Goal: Ask a question

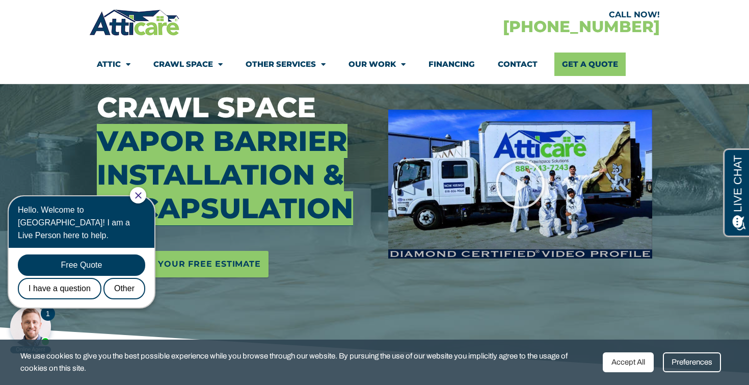
scroll to position [154, 0]
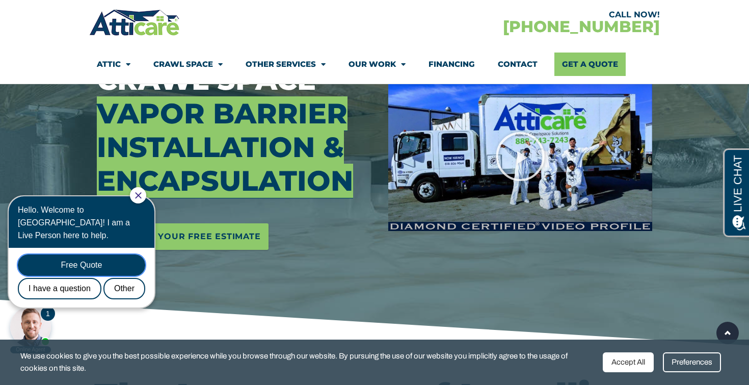
click at [93, 254] on div "Free Quote" at bounding box center [81, 264] width 127 height 21
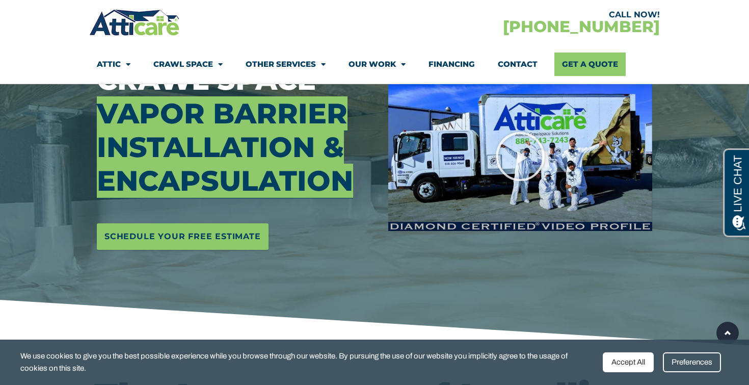
scroll to position [0, 0]
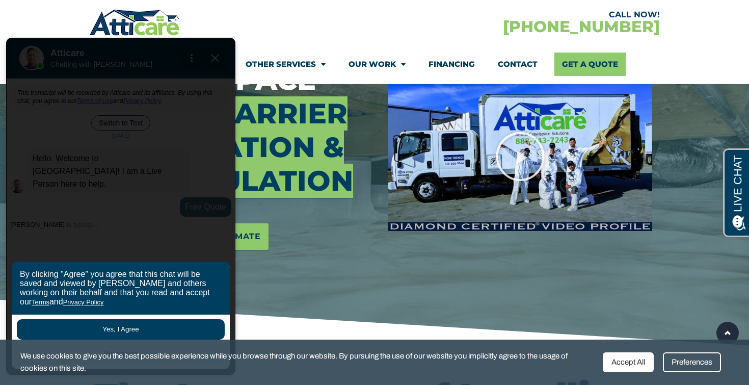
click at [132, 330] on button "Yes, I Agree" at bounding box center [121, 329] width 208 height 20
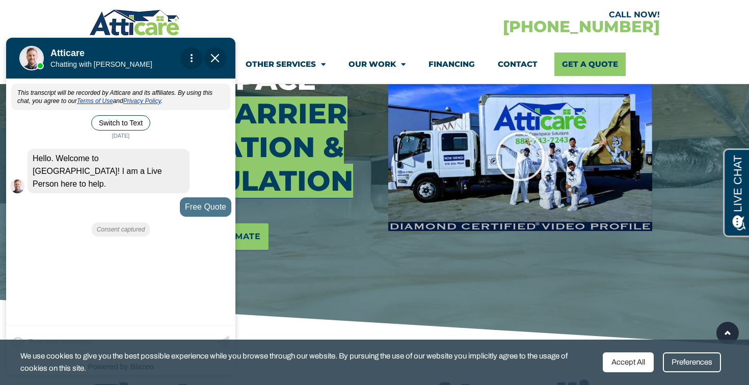
click at [634, 365] on div "Accept All" at bounding box center [628, 362] width 51 height 20
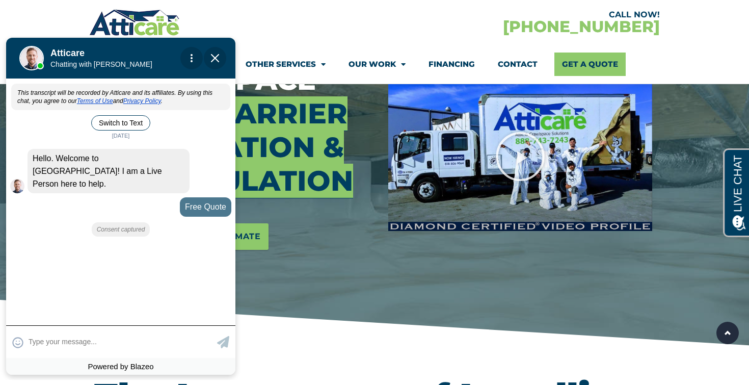
click at [77, 341] on textarea at bounding box center [122, 342] width 186 height 20
click at [322, 61] on span "Menu" at bounding box center [321, 65] width 10 height 18
click at [320, 66] on span "Menu" at bounding box center [321, 65] width 10 height 18
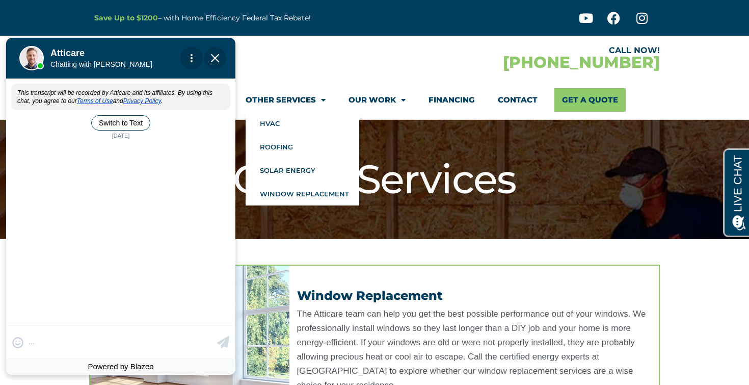
click at [313, 95] on link "Other Services" at bounding box center [286, 99] width 80 height 23
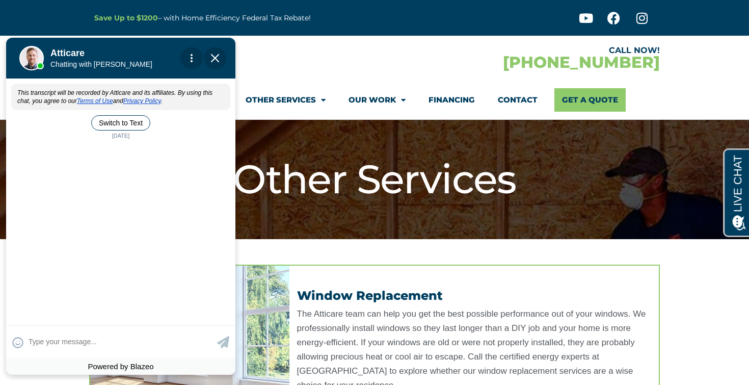
click at [313, 95] on link "Other Services" at bounding box center [286, 99] width 80 height 23
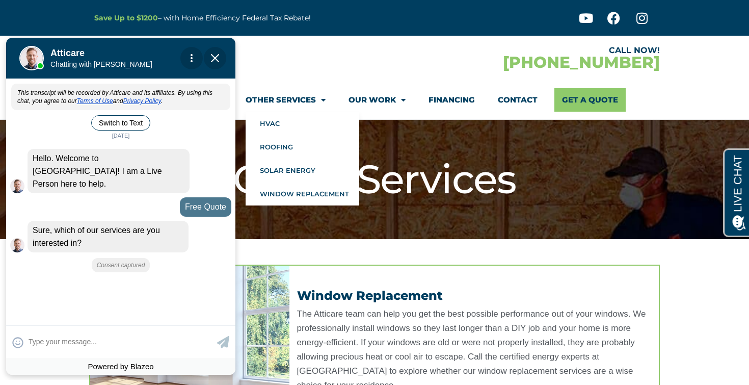
click at [345, 65] on div at bounding box center [232, 58] width 286 height 30
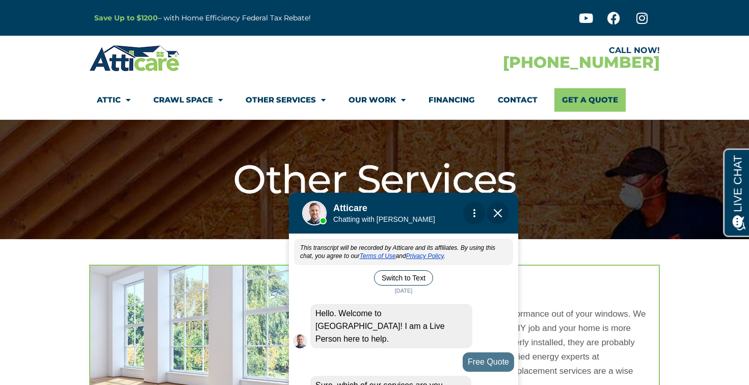
drag, startPoint x: 157, startPoint y: 49, endPoint x: 436, endPoint y: 202, distance: 319.0
click at [438, 205] on div at bounding box center [400, 211] width 143 height 41
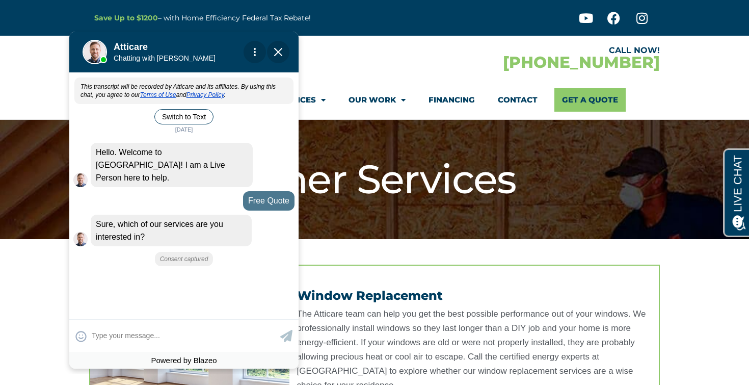
drag, startPoint x: 411, startPoint y: 202, endPoint x: 192, endPoint y: 41, distance: 272.4
click at [192, 41] on div at bounding box center [180, 50] width 143 height 41
click at [168, 332] on textarea at bounding box center [185, 335] width 186 height 20
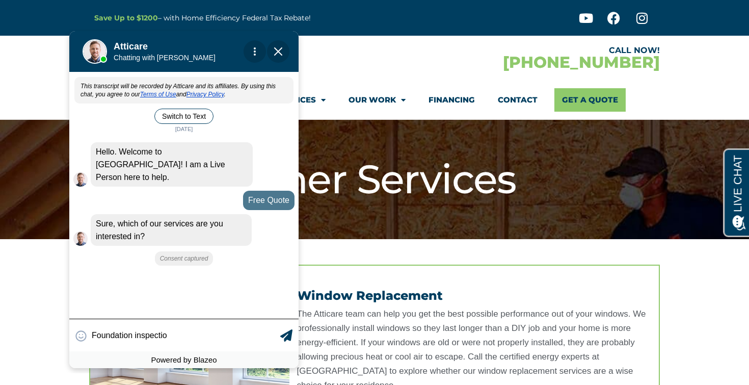
type input "Foundation inspection"
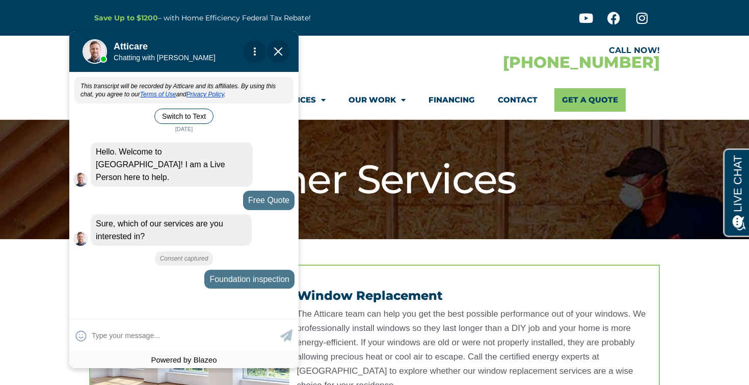
click at [401, 280] on div "Window Replacement The Atticare team can help you get the best possible perform…" at bounding box center [475, 341] width 370 height 151
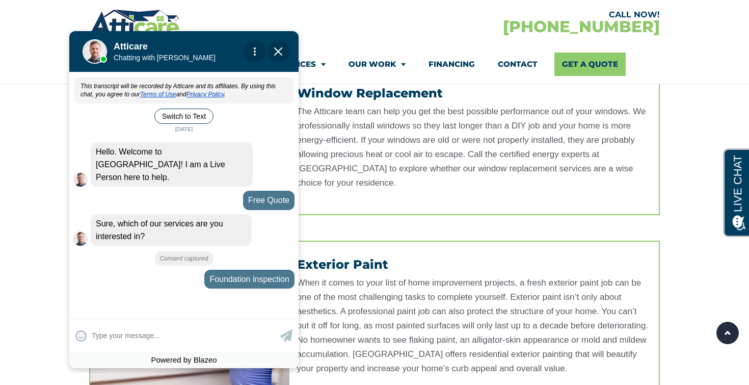
scroll to position [208, 0]
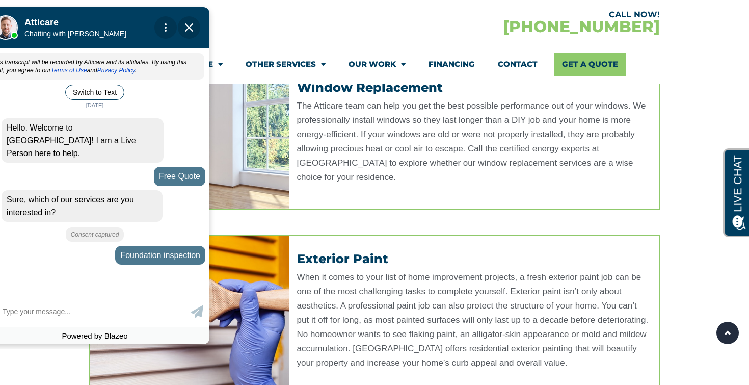
drag, startPoint x: 221, startPoint y: 53, endPoint x: 131, endPoint y: 28, distance: 93.6
click at [131, 28] on div at bounding box center [91, 25] width 143 height 41
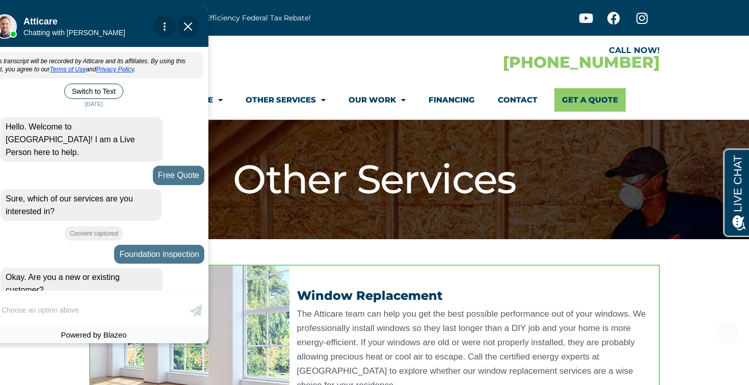
scroll to position [32, 0]
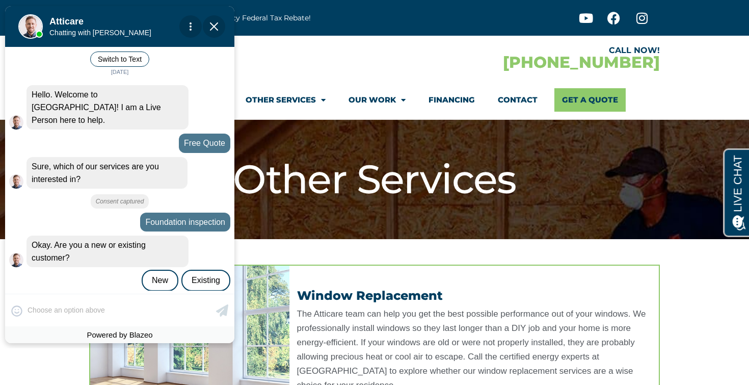
drag, startPoint x: 116, startPoint y: 31, endPoint x: 273, endPoint y: 33, distance: 156.5
click at [188, 33] on div at bounding box center [116, 24] width 143 height 41
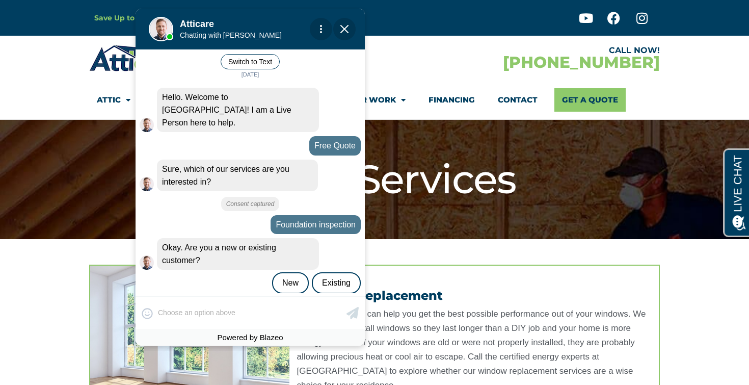
click at [177, 315] on div "😀 😁 😂 😃 😄 😅 😆 😇 😈 😉 😊 😋 😌 😍 😎 😏 😐 😑 😒 😓 😔 😕 😖 😗 😘 😛 😝 😞 😟 😠 😡 😢 😣 😤 😥 😦 Skip ph…" at bounding box center [250, 312] width 229 height 33
click at [158, 308] on div "😀 😁 😂 😃 😄 😅 😆 😇 😈 😉 😊 😋 😌 😍 😎 😏 😐 😑 😒 😓 😔 😕 😖 😗 😘 😛 😝 😞 😟 😠 😡 😢 😣 😤 😥 😦 Skip ph…" at bounding box center [250, 312] width 229 height 33
click at [292, 272] on div "New" at bounding box center [290, 282] width 37 height 21
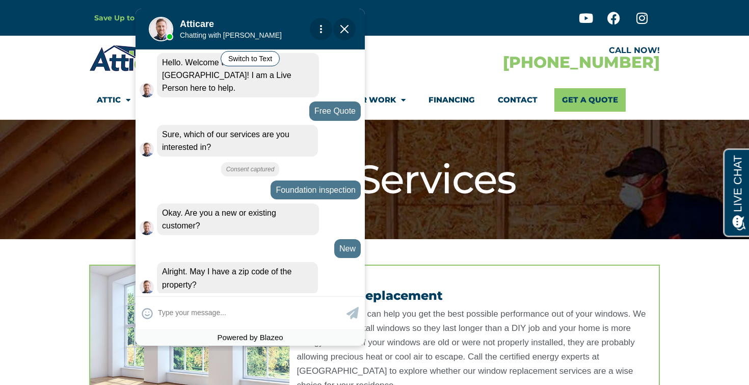
scroll to position [67, 0]
type input "95121"
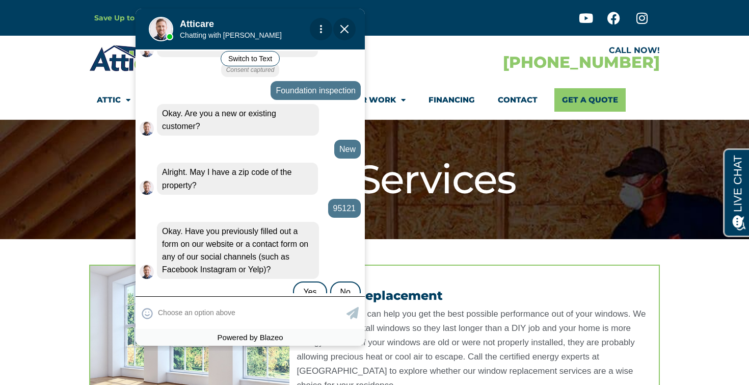
scroll to position [175, 0]
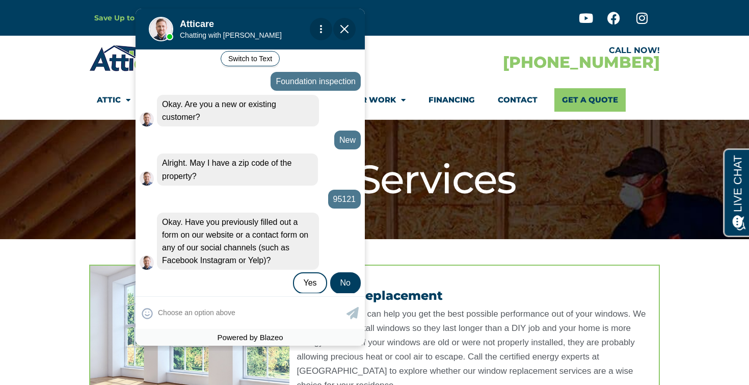
click at [344, 272] on div "No" at bounding box center [345, 282] width 31 height 21
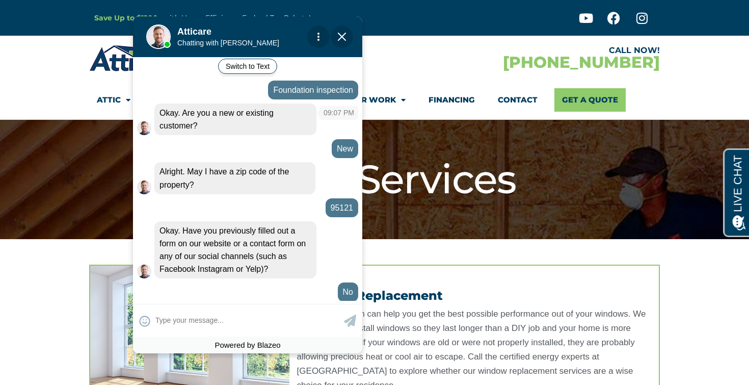
scroll to position [175, 0]
drag, startPoint x: 375, startPoint y: 50, endPoint x: 221, endPoint y: 89, distance: 158.9
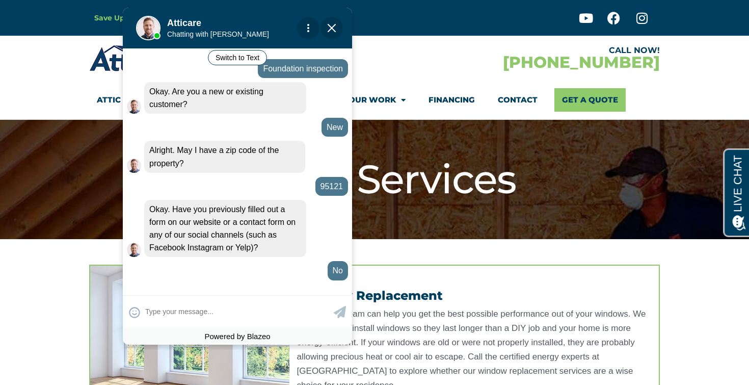
drag, startPoint x: 355, startPoint y: 35, endPoint x: 136, endPoint y: 191, distance: 268.7
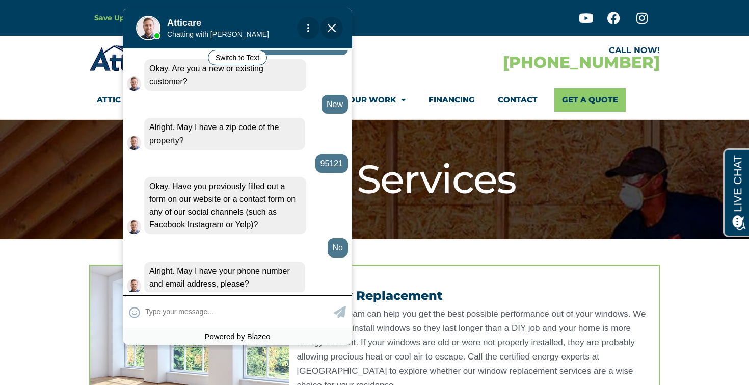
scroll to position [211, 0]
type input "Do you provide foundation serv"
type textarea "Do you provide foundation services"
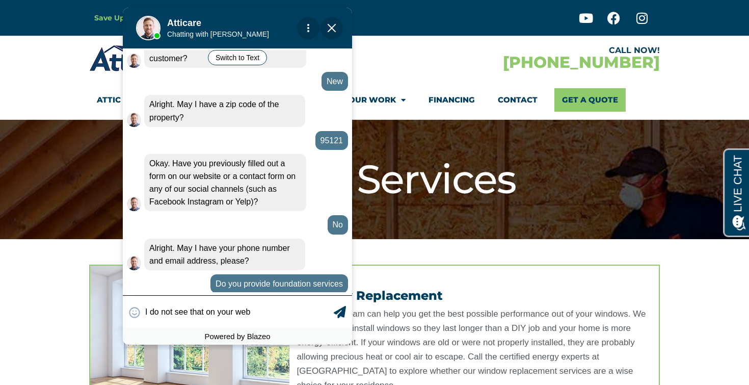
type input "I do not see that on your webs"
type textarea "I do not see that on your website"
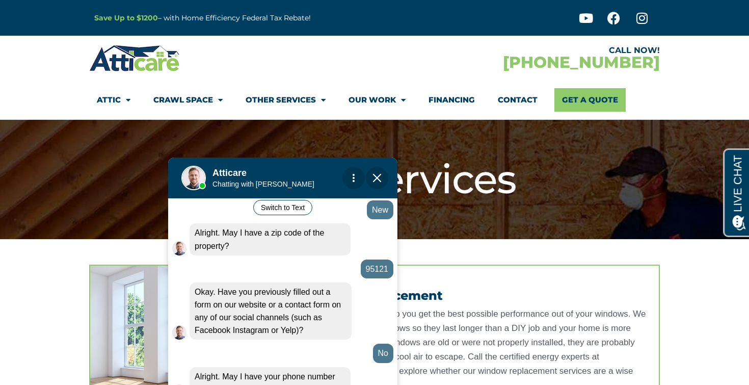
drag, startPoint x: 387, startPoint y: 260, endPoint x: 230, endPoint y: 168, distance: 182.1
click at [230, 168] on div at bounding box center [279, 175] width 143 height 41
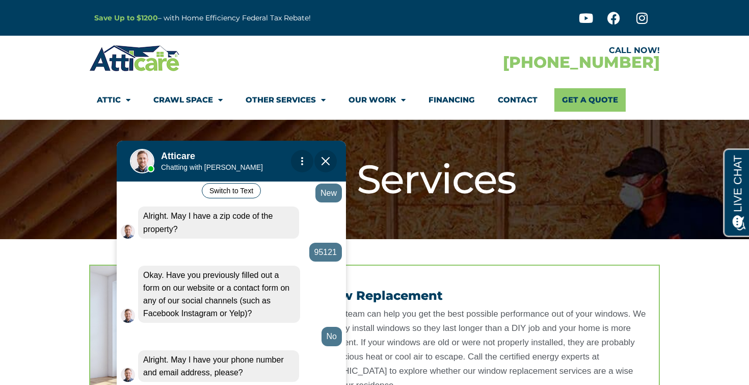
click at [400, 98] on span "Menu" at bounding box center [401, 100] width 10 height 18
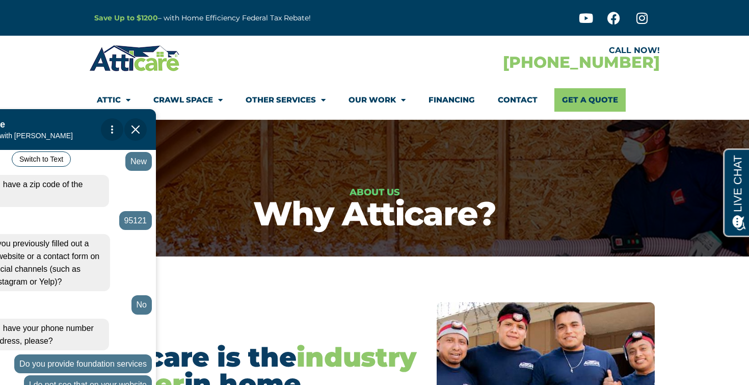
drag, startPoint x: 140, startPoint y: 50, endPoint x: 70, endPoint y: 139, distance: 112.9
click at [69, 139] on div at bounding box center [37, 127] width 143 height 41
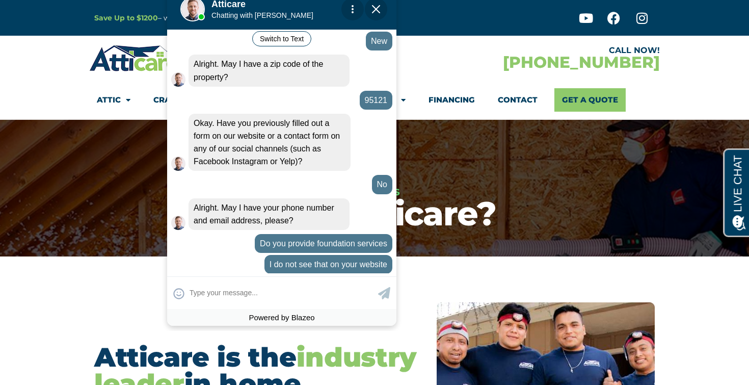
drag, startPoint x: 37, startPoint y: 139, endPoint x: 265, endPoint y: 4, distance: 265.4
click at [265, 4] on div at bounding box center [278, 7] width 143 height 41
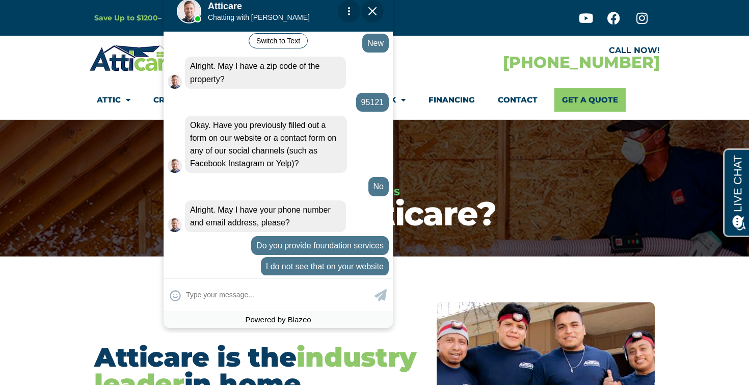
click at [221, 240] on apexchat_message_right "Do you provide foundation services 09:08 pm" at bounding box center [278, 245] width 221 height 19
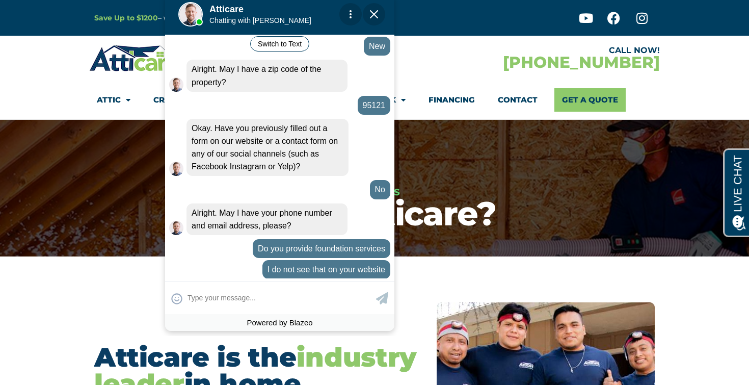
drag, startPoint x: 470, startPoint y: 4, endPoint x: 406, endPoint y: 157, distance: 165.7
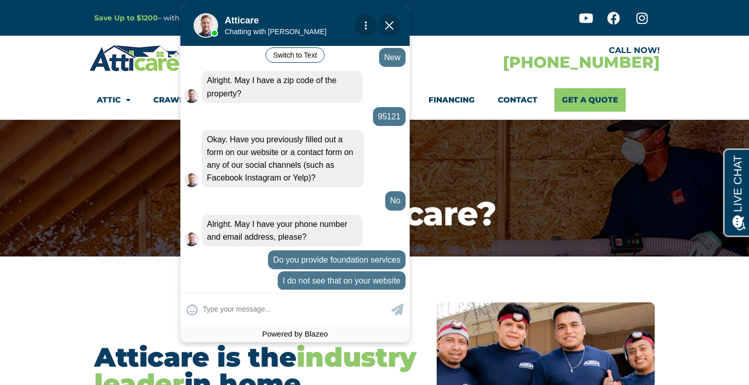
drag, startPoint x: 500, startPoint y: 29, endPoint x: 382, endPoint y: 91, distance: 133.4
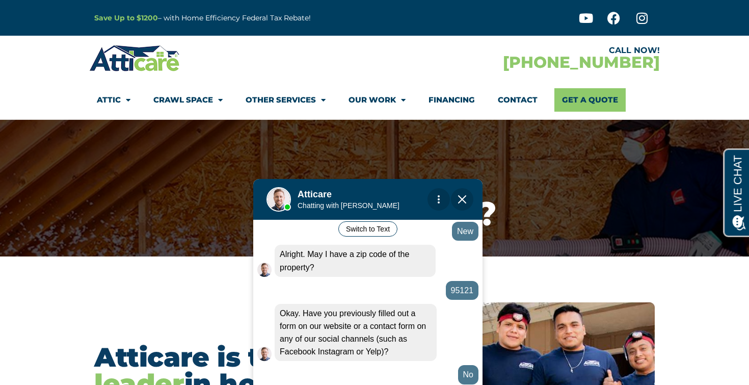
drag, startPoint x: 283, startPoint y: 6, endPoint x: 400, endPoint y: 200, distance: 226.2
click at [400, 200] on div at bounding box center [364, 197] width 143 height 41
click at [308, 61] on div at bounding box center [232, 58] width 286 height 30
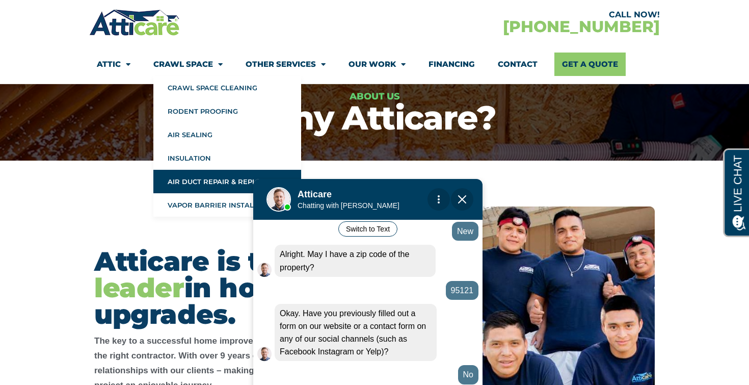
scroll to position [98, 0]
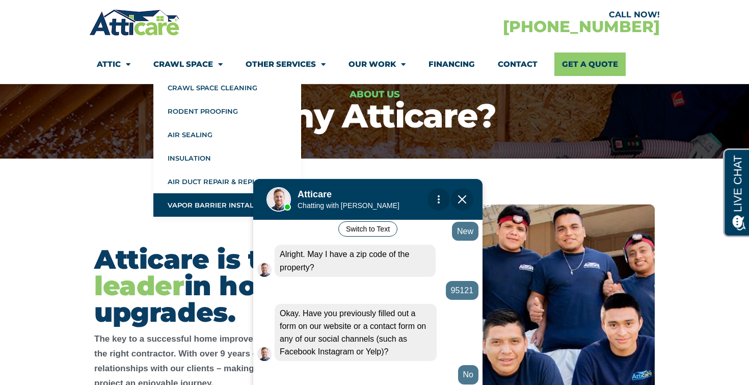
click at [212, 213] on link "Vapor Barrier Installation" at bounding box center [227, 204] width 148 height 23
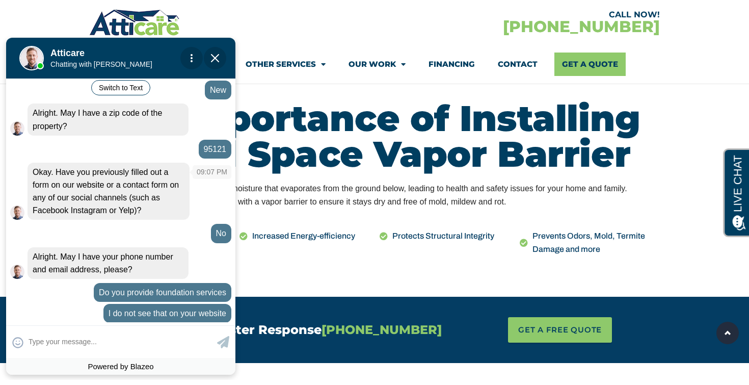
scroll to position [467, 0]
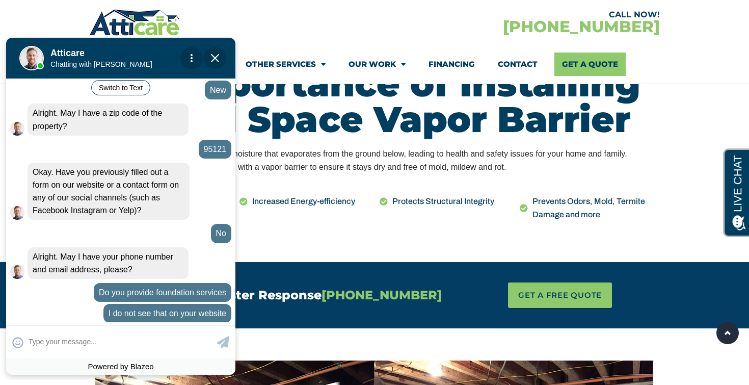
drag, startPoint x: 211, startPoint y: 59, endPoint x: 211, endPoint y: 94, distance: 35.2
click at [211, 59] on img "Close Chat" at bounding box center [215, 58] width 8 height 8
